Goal: Task Accomplishment & Management: Use online tool/utility

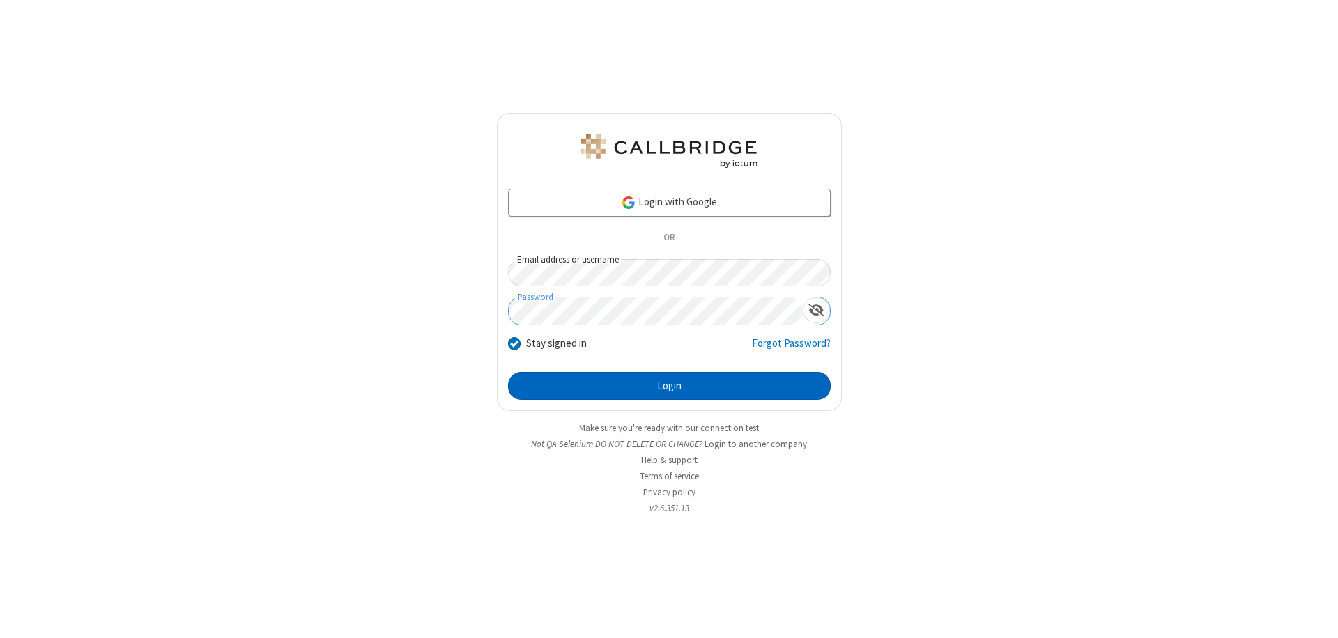
click at [669, 386] on button "Login" at bounding box center [669, 386] width 323 height 28
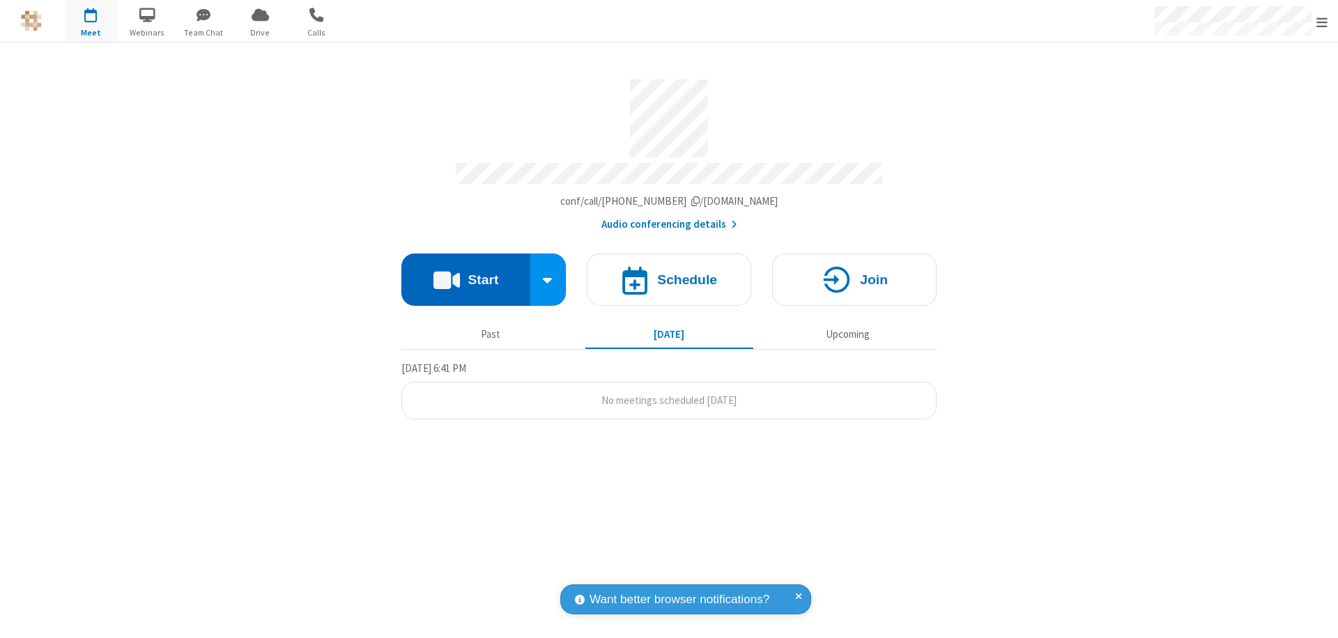
click at [465, 273] on button "Start" at bounding box center [465, 280] width 129 height 52
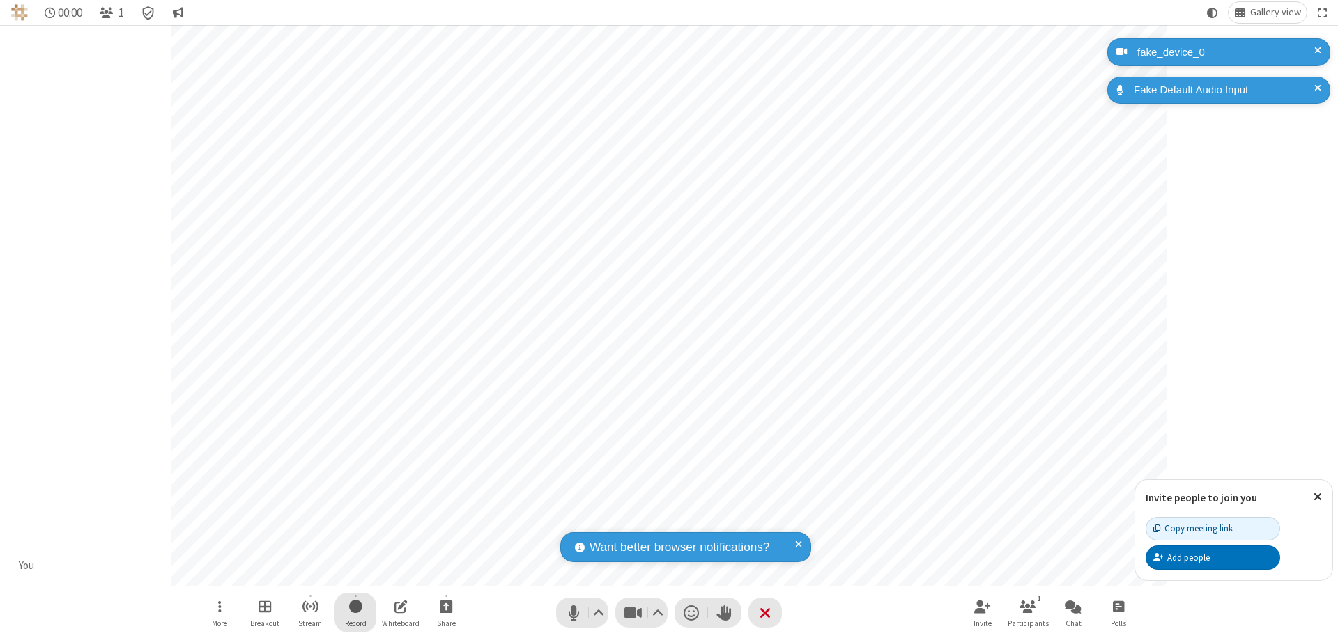
click at [355, 612] on span "Start recording" at bounding box center [355, 606] width 13 height 17
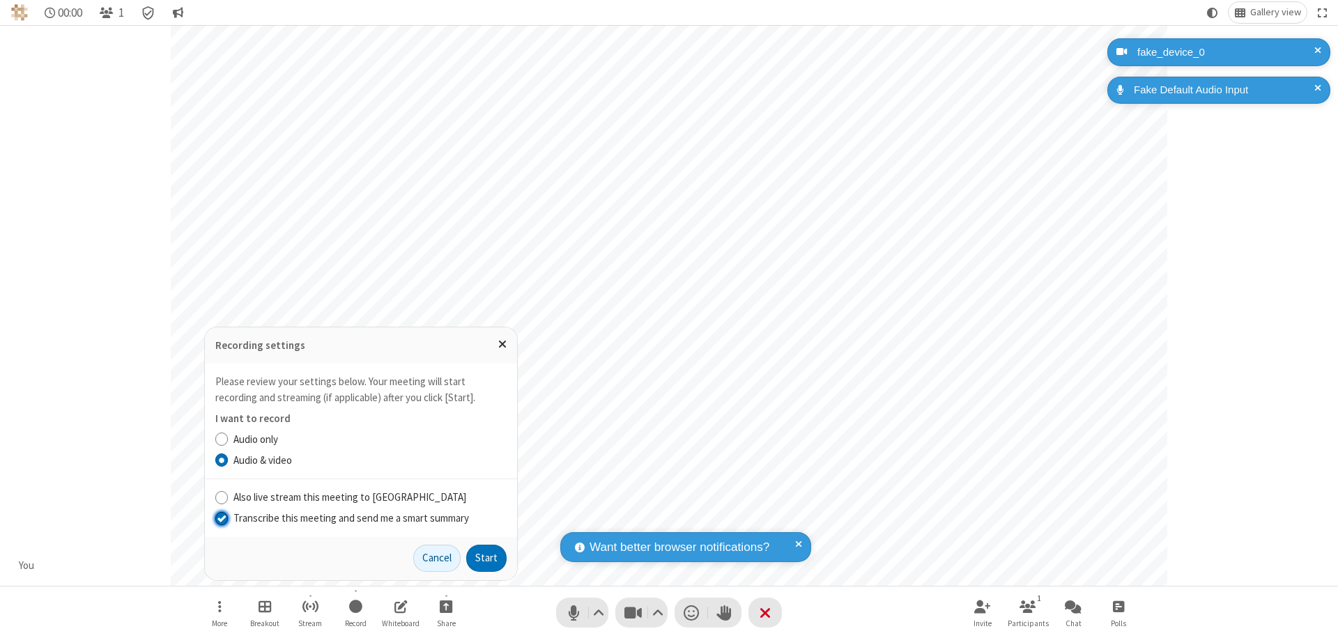
click at [221, 518] on input "Transcribe this meeting and send me a smart summary" at bounding box center [221, 518] width 13 height 15
click at [486, 558] on button "Start" at bounding box center [486, 559] width 40 height 28
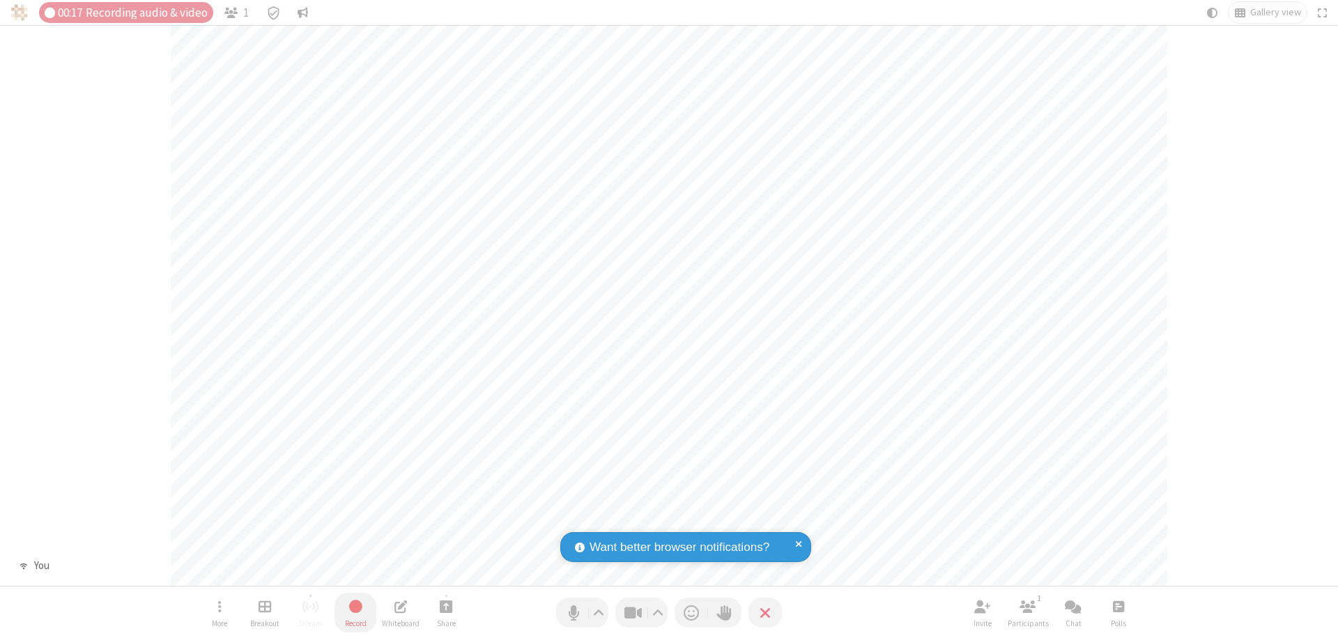
click at [355, 612] on span "Stop recording" at bounding box center [355, 606] width 16 height 17
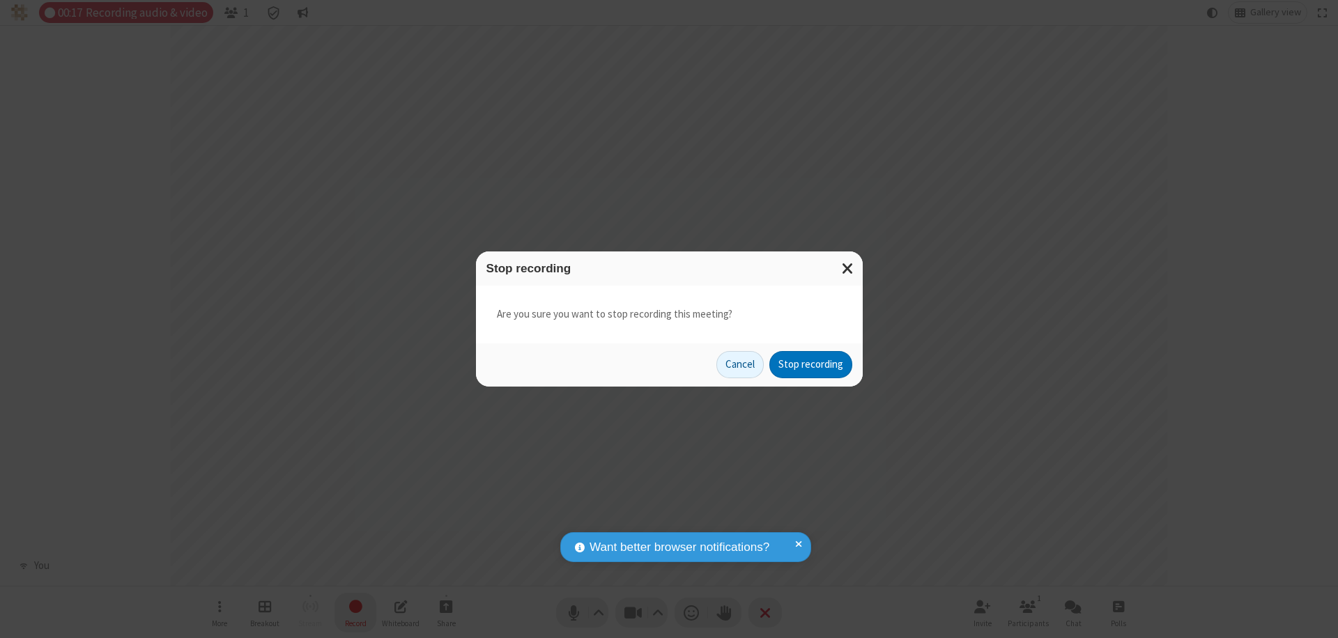
click at [810, 364] on button "Stop recording" at bounding box center [810, 365] width 83 height 28
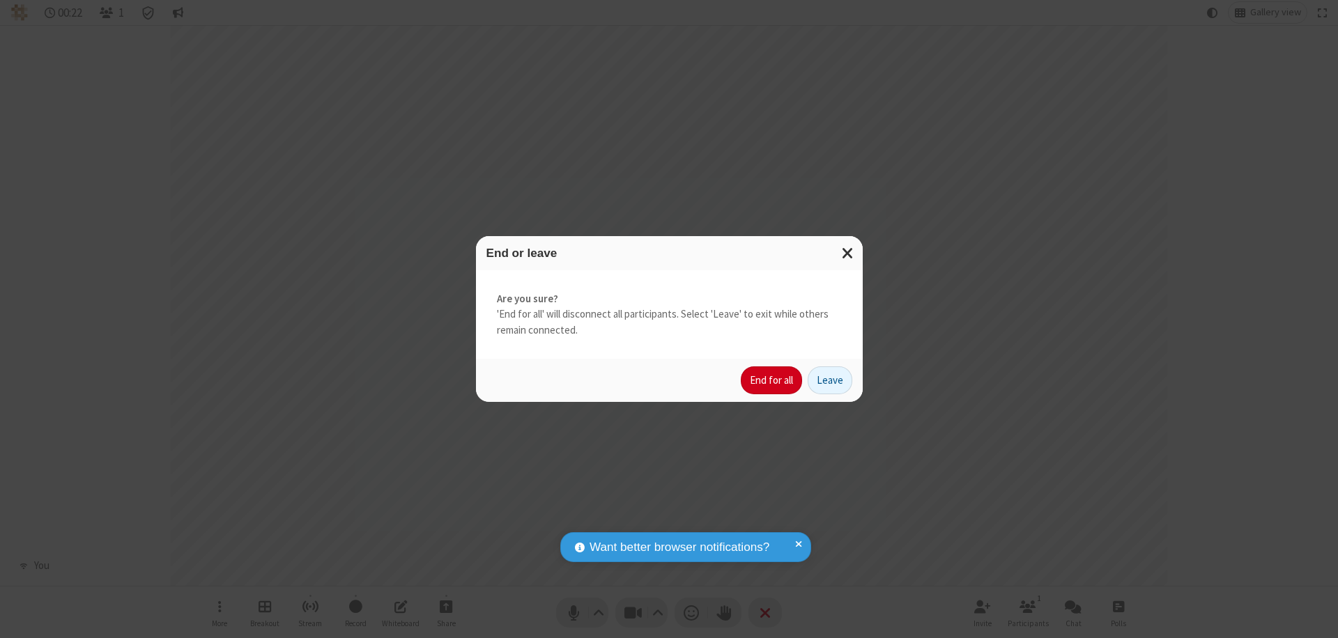
click at [772, 380] on button "End for all" at bounding box center [771, 380] width 61 height 28
